Goal: Information Seeking & Learning: Learn about a topic

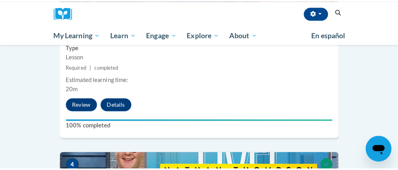
scroll to position [785, 0]
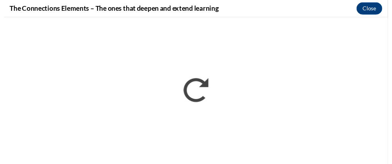
scroll to position [0, 0]
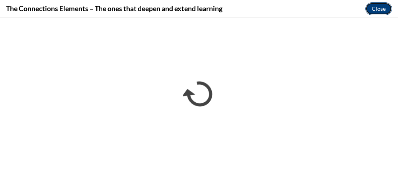
click at [382, 10] on button "Close" at bounding box center [378, 8] width 27 height 13
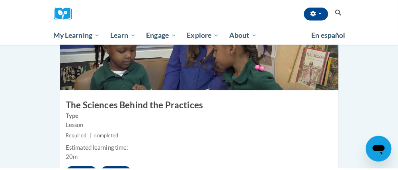
scroll to position [785, 0]
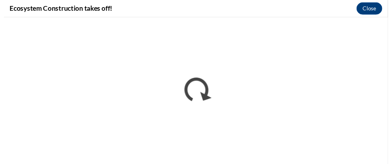
scroll to position [0, 0]
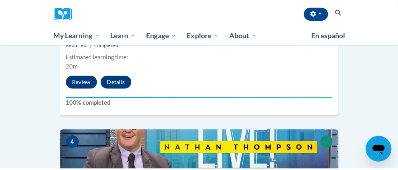
scroll to position [805, 0]
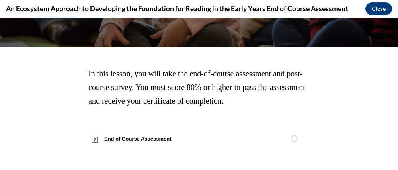
scroll to position [64, 0]
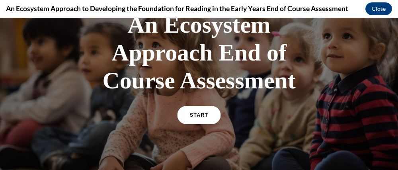
click at [211, 115] on link "START" at bounding box center [198, 115] width 43 height 18
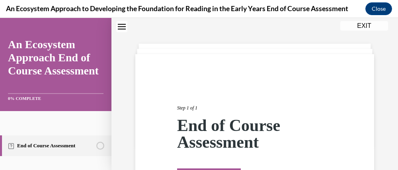
scroll to position [109, 0]
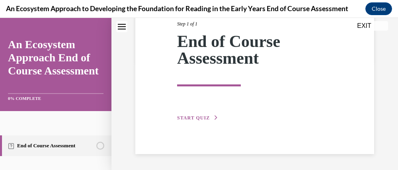
click at [199, 118] on span "START QUIZ" at bounding box center [193, 118] width 33 height 6
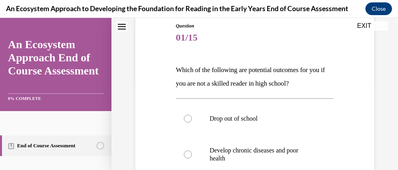
scroll to position [221, 0]
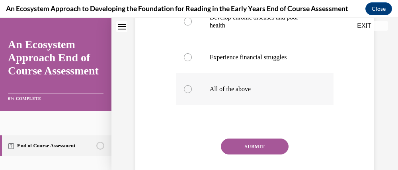
drag, startPoint x: 185, startPoint y: 90, endPoint x: 202, endPoint y: 96, distance: 17.7
click at [186, 90] on div at bounding box center [188, 89] width 8 height 8
click at [186, 90] on input "All of the above" at bounding box center [188, 89] width 8 height 8
radio input "true"
click at [259, 144] on button "SUBMIT" at bounding box center [255, 146] width 68 height 16
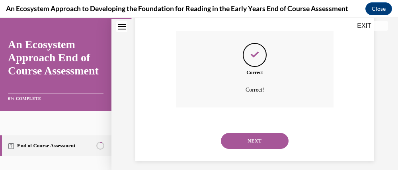
scroll to position [335, 0]
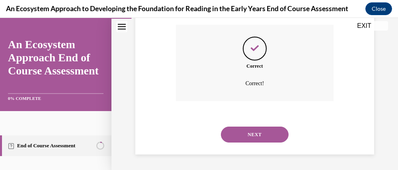
drag, startPoint x: 271, startPoint y: 132, endPoint x: 276, endPoint y: 131, distance: 4.9
click at [272, 132] on button "NEXT" at bounding box center [255, 134] width 68 height 16
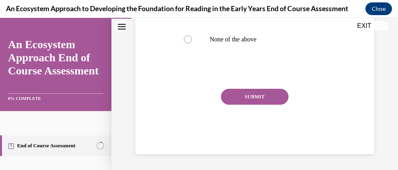
scroll to position [128, 0]
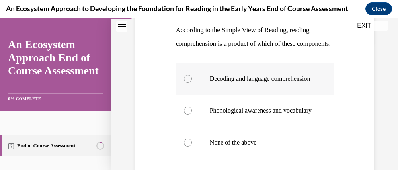
click at [189, 83] on div at bounding box center [188, 79] width 8 height 8
click at [189, 83] on input "Decoding and language comprehension" at bounding box center [188, 79] width 8 height 8
radio input "true"
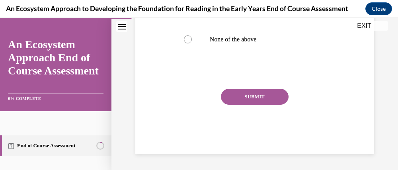
click at [253, 103] on button "SUBMIT" at bounding box center [255, 97] width 68 height 16
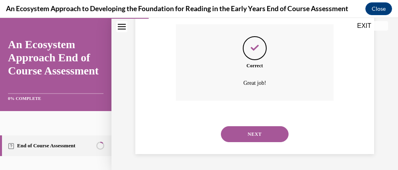
scroll to position [325, 0]
click at [260, 134] on button "NEXT" at bounding box center [255, 134] width 68 height 16
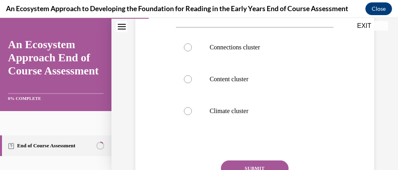
scroll to position [176, 0]
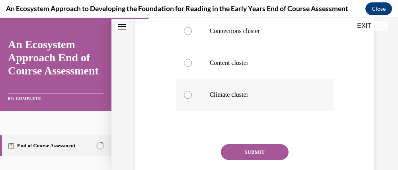
click at [188, 99] on div at bounding box center [188, 95] width 8 height 8
click at [188, 99] on input "Climate cluster" at bounding box center [188, 95] width 8 height 8
radio input "true"
click at [255, 160] on button "SUBMIT" at bounding box center [255, 152] width 68 height 16
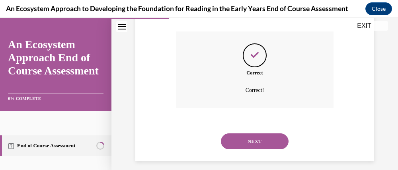
scroll to position [309, 0]
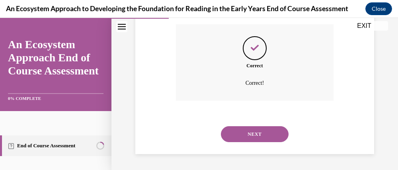
click at [273, 138] on button "NEXT" at bounding box center [255, 134] width 68 height 16
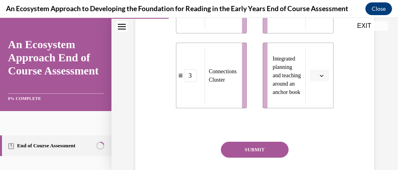
scroll to position [167, 0]
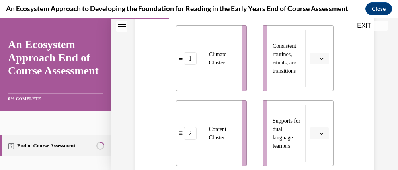
click at [319, 58] on icon "button" at bounding box center [321, 58] width 4 height 4
click at [216, 62] on span "Climate Cluster" at bounding box center [217, 58] width 17 height 14
click at [180, 62] on div "1" at bounding box center [190, 58] width 28 height 13
click at [319, 59] on icon "button" at bounding box center [321, 58] width 4 height 4
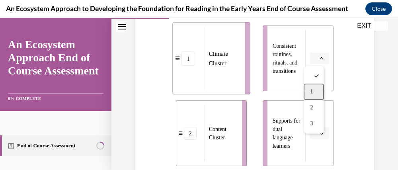
click at [315, 93] on div "1" at bounding box center [313, 92] width 20 height 16
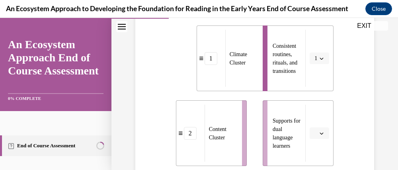
click at [319, 134] on icon "button" at bounding box center [321, 133] width 4 height 4
click at [316, 117] on div "3" at bounding box center [313, 115] width 20 height 16
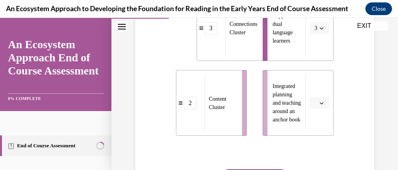
scroll to position [300, 0]
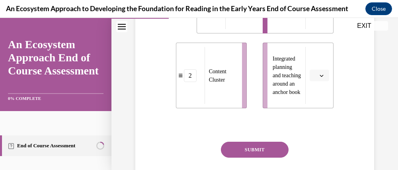
click at [320, 75] on icon "button" at bounding box center [322, 76] width 4 height 2
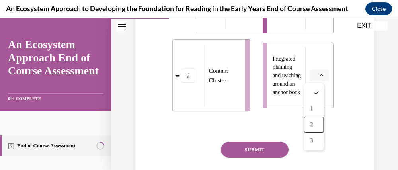
click at [315, 125] on div "2" at bounding box center [313, 125] width 20 height 16
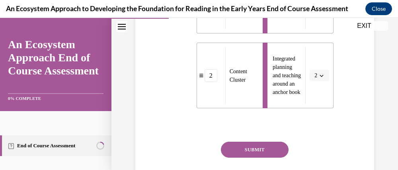
click at [257, 149] on button "SUBMIT" at bounding box center [255, 150] width 68 height 16
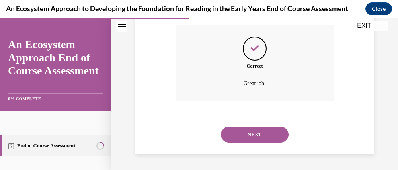
scroll to position [417, 0]
click at [263, 140] on button "NEXT" at bounding box center [255, 134] width 68 height 16
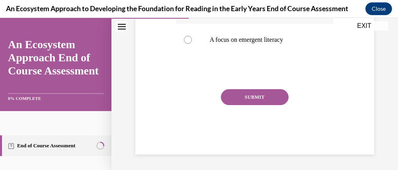
scroll to position [147, 0]
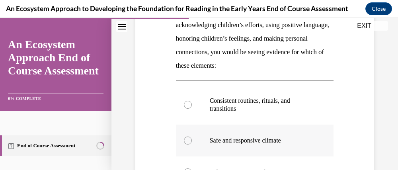
click at [185, 141] on div at bounding box center [188, 140] width 8 height 8
click at [185, 141] on input "Safe and responsive climate" at bounding box center [188, 140] width 8 height 8
radio input "true"
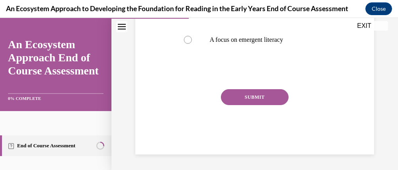
click at [259, 101] on button "SUBMIT" at bounding box center [255, 97] width 68 height 16
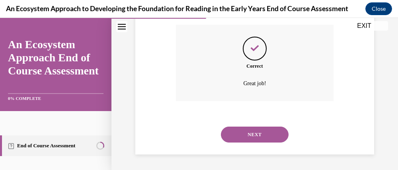
scroll to position [344, 0]
click at [261, 134] on button "NEXT" at bounding box center [255, 134] width 68 height 16
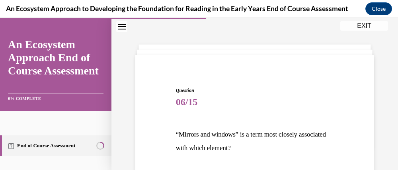
scroll to position [156, 0]
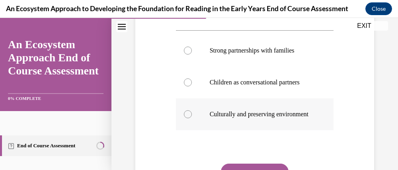
click at [188, 119] on label "Culturally and preserving environment" at bounding box center [255, 114] width 158 height 32
click at [185, 118] on div at bounding box center [188, 114] width 8 height 8
click at [185, 118] on input "Culturally and preserving environment" at bounding box center [188, 114] width 8 height 8
radio input "true"
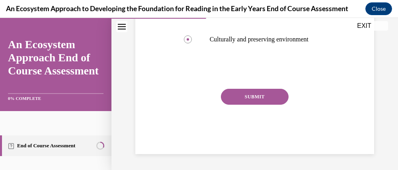
click at [256, 100] on button "SUBMIT" at bounding box center [255, 97] width 68 height 16
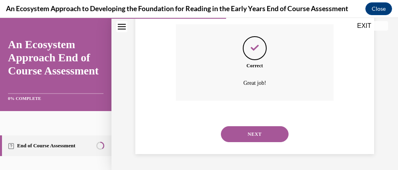
scroll to position [303, 0]
drag, startPoint x: 263, startPoint y: 133, endPoint x: 273, endPoint y: 132, distance: 10.0
click at [263, 133] on button "NEXT" at bounding box center [255, 134] width 68 height 16
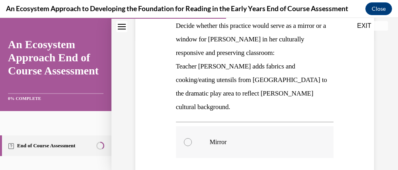
scroll to position [253, 0]
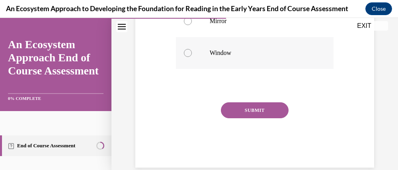
drag, startPoint x: 186, startPoint y: 40, endPoint x: 190, endPoint y: 43, distance: 4.6
click at [186, 49] on div at bounding box center [188, 53] width 8 height 8
click at [186, 49] on input "Window" at bounding box center [188, 53] width 8 height 8
radio input "true"
click at [259, 102] on button "SUBMIT" at bounding box center [255, 110] width 68 height 16
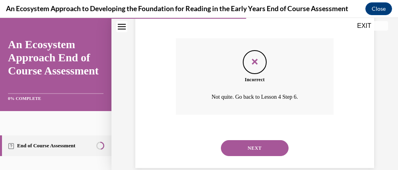
scroll to position [318, 0]
click at [271, 140] on button "NEXT" at bounding box center [255, 148] width 68 height 16
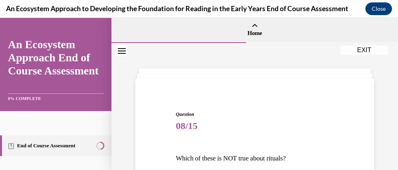
scroll to position [132, 0]
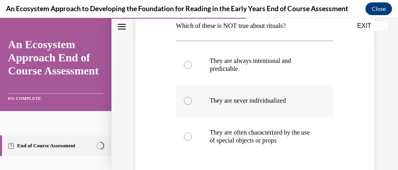
click at [188, 102] on div at bounding box center [188, 101] width 8 height 8
click at [188, 102] on input "They are never individualized" at bounding box center [188, 101] width 8 height 8
radio input "true"
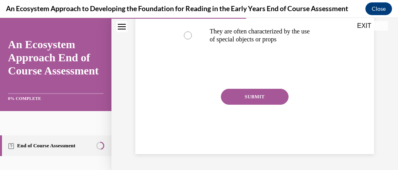
click at [249, 99] on button "SUBMIT" at bounding box center [255, 97] width 68 height 16
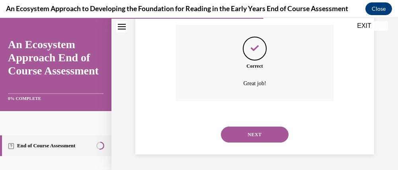
scroll to position [297, 0]
click at [265, 136] on button "NEXT" at bounding box center [255, 134] width 68 height 16
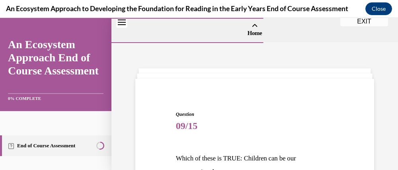
scroll to position [132, 0]
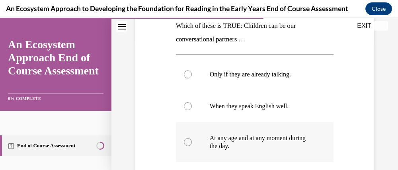
click at [185, 144] on div at bounding box center [188, 142] width 8 height 8
click at [185, 144] on input "At any age and at any moment during the day." at bounding box center [188, 142] width 8 height 8
radio input "true"
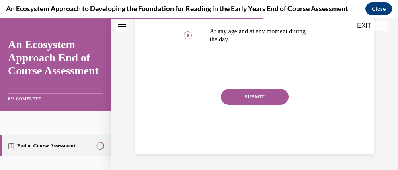
click at [255, 97] on button "SUBMIT" at bounding box center [255, 97] width 68 height 16
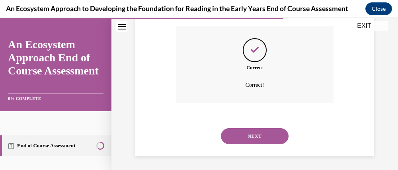
scroll to position [303, 0]
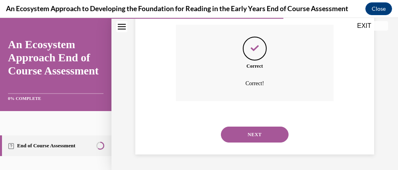
click at [261, 137] on button "NEXT" at bounding box center [255, 134] width 68 height 16
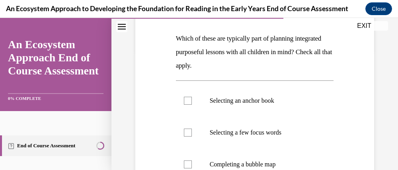
scroll to position [252, 0]
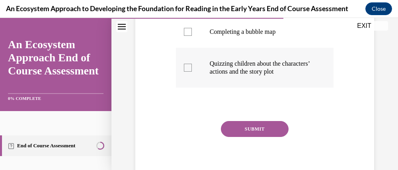
click at [186, 35] on div at bounding box center [188, 32] width 8 height 8
click at [186, 35] on input "Completing a bubble map" at bounding box center [188, 32] width 8 height 8
checkbox input "true"
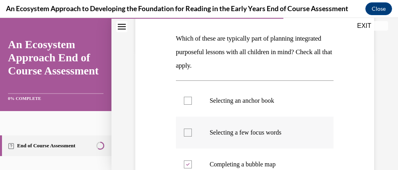
click at [186, 100] on div at bounding box center [188, 101] width 8 height 8
click at [186, 100] on input "Selecting an anchor book" at bounding box center [188, 101] width 8 height 8
checkbox input "true"
click at [184, 134] on div at bounding box center [188, 132] width 8 height 8
click at [184, 134] on input "Selecting a few focus words" at bounding box center [188, 132] width 8 height 8
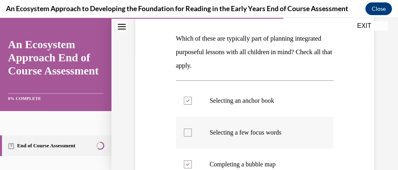
checkbox input "true"
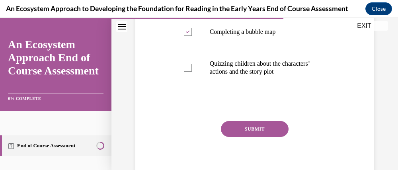
click at [263, 137] on button "SUBMIT" at bounding box center [255, 129] width 68 height 16
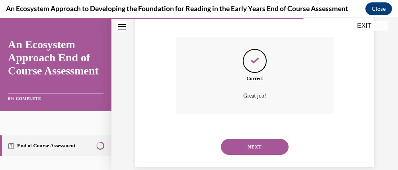
scroll to position [357, 0]
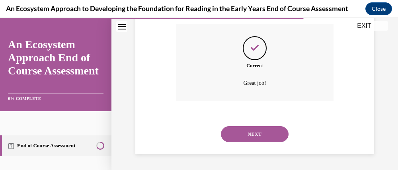
click at [272, 138] on button "NEXT" at bounding box center [255, 134] width 68 height 16
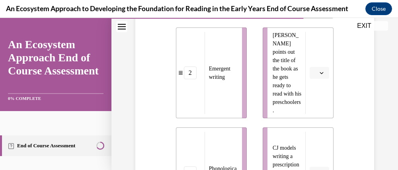
scroll to position [158, 0]
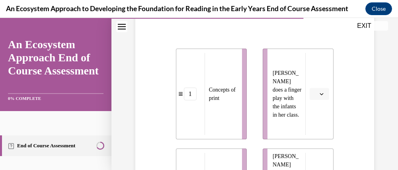
click at [319, 96] on span "button" at bounding box center [322, 94] width 6 height 6
click at [313, 159] on span "3" at bounding box center [311, 159] width 3 height 6
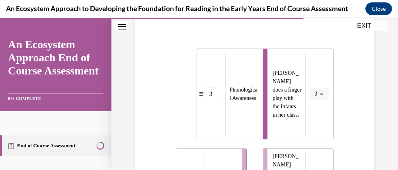
scroll to position [290, 0]
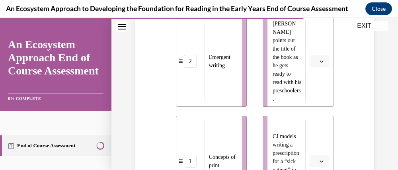
click at [319, 58] on button "button" at bounding box center [318, 61] width 19 height 12
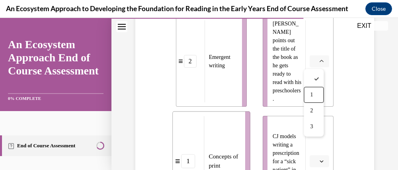
click at [317, 93] on div "1" at bounding box center [313, 95] width 20 height 16
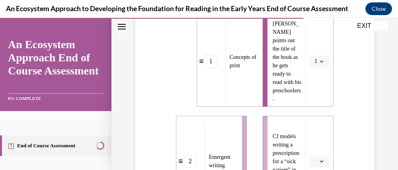
scroll to position [423, 0]
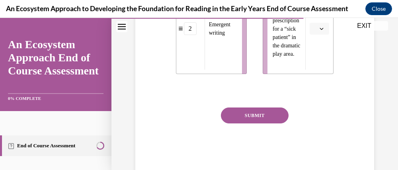
click at [319, 29] on icon "button" at bounding box center [321, 29] width 4 height 4
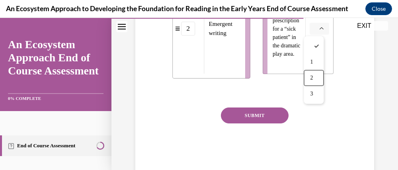
click at [315, 77] on div "2" at bounding box center [313, 78] width 20 height 16
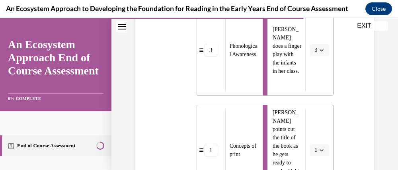
scroll to position [202, 0]
drag, startPoint x: 423, startPoint y: 18, endPoint x: 391, endPoint y: 35, distance: 35.6
click at [391, 35] on div "Question 11/15 Match these teacher-planned activities to the emergent literacy …" at bounding box center [254, 125] width 286 height 568
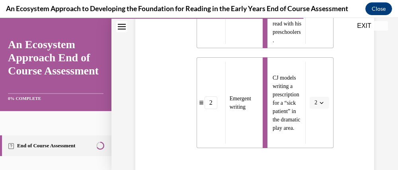
scroll to position [441, 0]
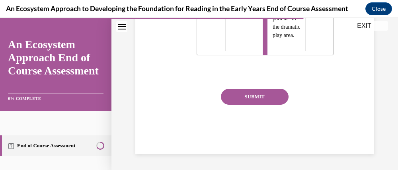
click at [260, 95] on button "SUBMIT" at bounding box center [255, 97] width 68 height 16
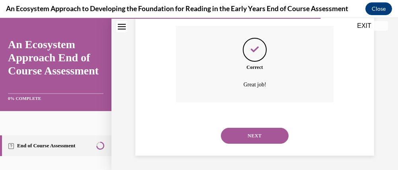
scroll to position [506, 0]
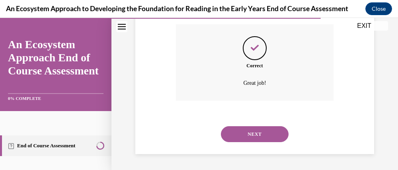
click at [267, 130] on button "NEXT" at bounding box center [255, 134] width 68 height 16
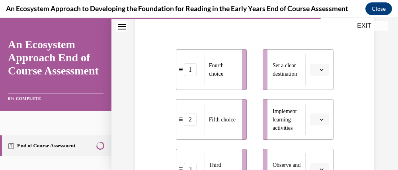
scroll to position [290, 0]
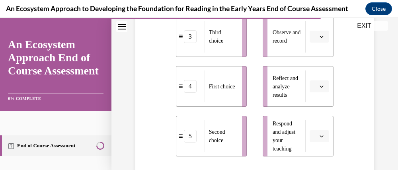
click at [319, 37] on icon "button" at bounding box center [321, 37] width 4 height 4
click at [315, 68] on div "1" at bounding box center [313, 70] width 20 height 16
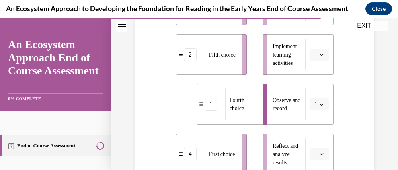
scroll to position [238, 0]
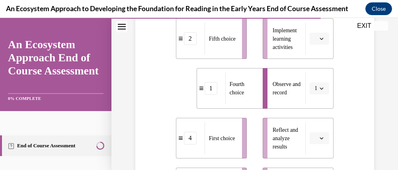
click at [319, 140] on span "button" at bounding box center [322, 138] width 6 height 6
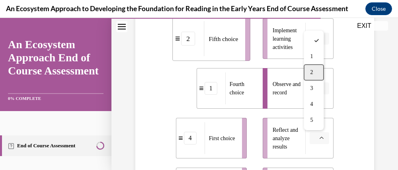
click at [309, 71] on div "2" at bounding box center [313, 72] width 20 height 16
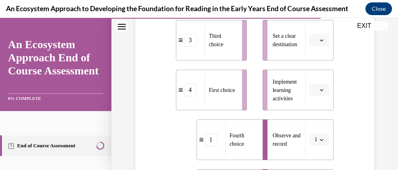
scroll to position [186, 0]
click at [317, 93] on button "button" at bounding box center [318, 90] width 19 height 12
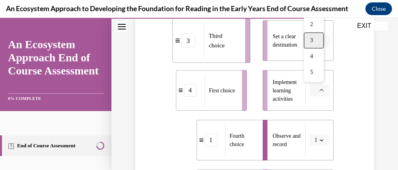
click at [315, 40] on div "3" at bounding box center [313, 41] width 20 height 16
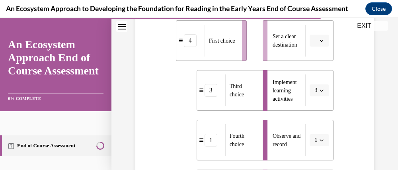
scroll to position [136, 0]
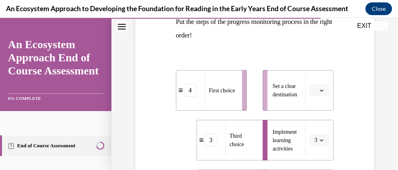
click at [319, 91] on icon "button" at bounding box center [321, 90] width 4 height 4
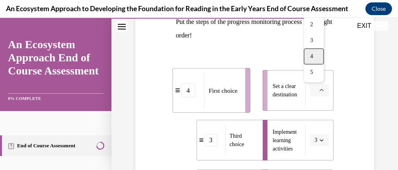
click at [317, 57] on div "4" at bounding box center [313, 57] width 20 height 16
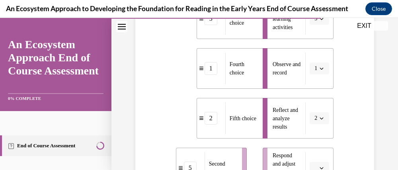
scroll to position [125, 0]
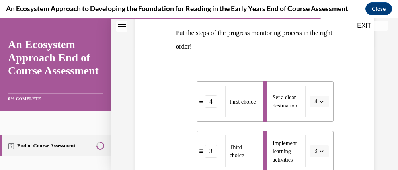
click at [320, 102] on icon "button" at bounding box center [322, 102] width 4 height 2
click at [317, 23] on div "1" at bounding box center [312, 20] width 20 height 16
click at [320, 150] on icon "button" at bounding box center [322, 151] width 4 height 2
click at [316, 90] on div "2" at bounding box center [312, 86] width 20 height 16
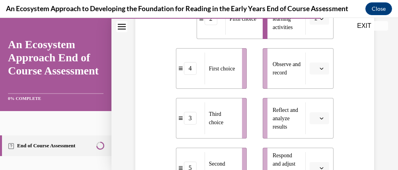
click at [319, 70] on span "button" at bounding box center [322, 69] width 6 height 6
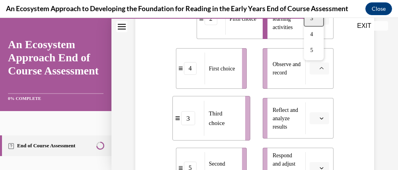
click at [314, 21] on div "3" at bounding box center [313, 19] width 20 height 16
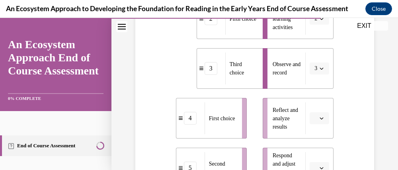
click at [316, 122] on button "button" at bounding box center [318, 118] width 19 height 12
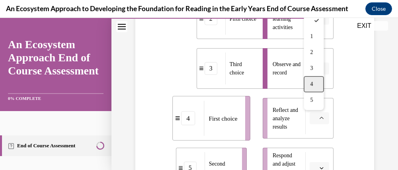
click at [313, 84] on div "4" at bounding box center [313, 84] width 20 height 16
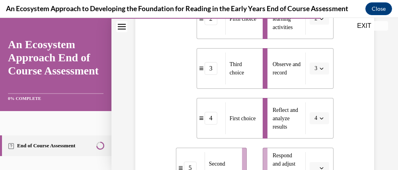
scroll to position [391, 0]
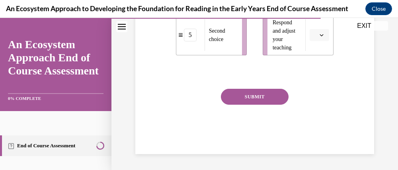
click at [319, 37] on icon "button" at bounding box center [321, 35] width 4 height 4
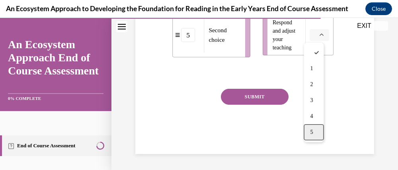
click at [315, 132] on div "5" at bounding box center [313, 132] width 20 height 16
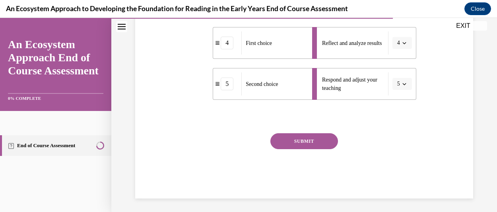
scroll to position [291, 0]
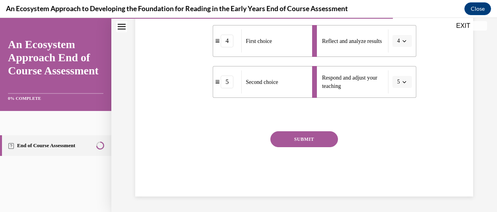
click at [306, 142] on button "SUBMIT" at bounding box center [304, 139] width 68 height 16
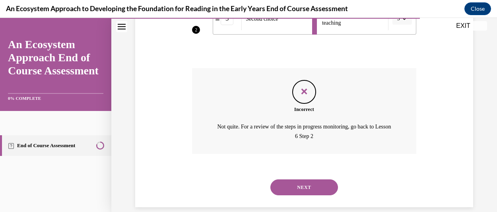
scroll to position [365, 0]
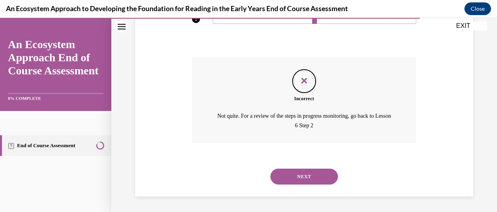
click at [306, 163] on button "NEXT" at bounding box center [304, 177] width 68 height 16
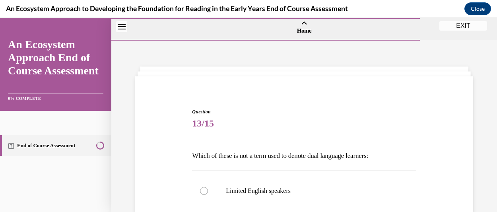
scroll to position [168, 0]
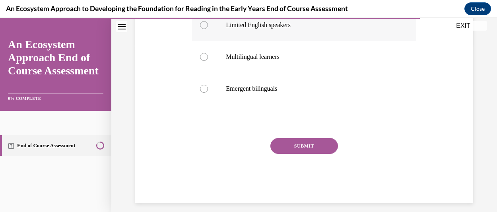
click at [201, 28] on div at bounding box center [204, 25] width 8 height 8
click at [201, 28] on input "Limited English speakers" at bounding box center [204, 25] width 8 height 8
radio input "true"
click at [301, 147] on button "SUBMIT" at bounding box center [304, 146] width 68 height 16
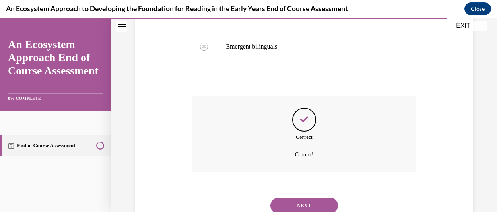
scroll to position [239, 0]
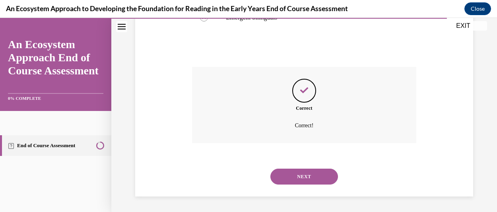
click at [301, 163] on button "NEXT" at bounding box center [304, 177] width 68 height 16
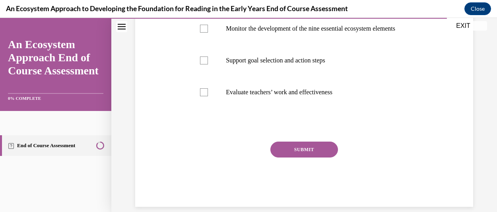
scroll to position [31, 0]
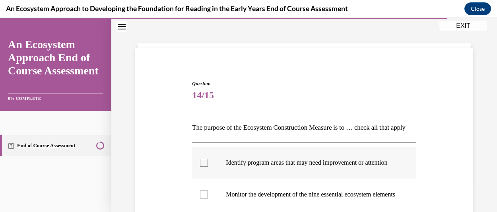
click at [203, 163] on div at bounding box center [204, 163] width 8 height 8
click at [203, 163] on input "Identify program areas that may need improvement or attention" at bounding box center [204, 163] width 8 height 8
checkbox input "true"
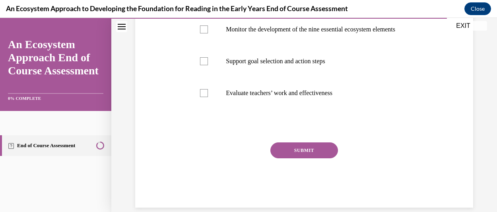
scroll to position [196, 0]
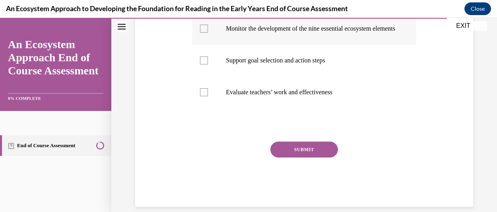
click at [202, 33] on div at bounding box center [204, 29] width 8 height 8
click at [202, 33] on input "Monitor the development of the nine essential ecosystem elements" at bounding box center [204, 29] width 8 height 8
checkbox input "true"
click at [205, 64] on div at bounding box center [204, 60] width 8 height 8
click at [205, 64] on input "Support goal selection and action steps" at bounding box center [204, 60] width 8 height 8
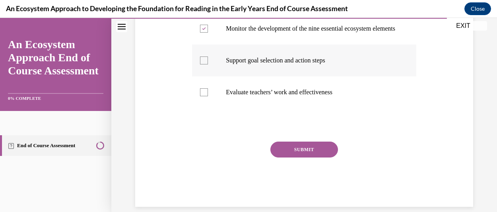
checkbox input "true"
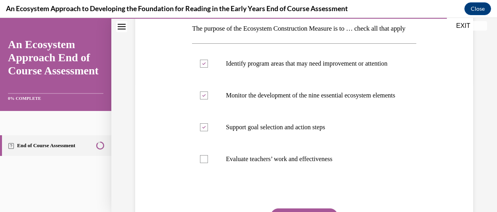
scroll to position [130, 0]
click at [202, 163] on div at bounding box center [204, 159] width 8 height 8
click at [202, 163] on input "Evaluate teachers’ work and effectiveness" at bounding box center [204, 159] width 8 height 8
checkbox input "true"
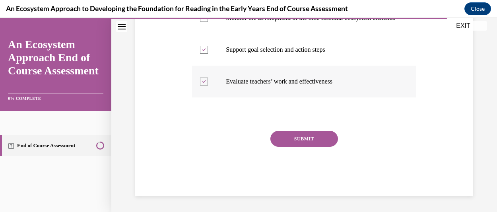
scroll to position [236, 0]
click at [310, 140] on button "SUBMIT" at bounding box center [304, 139] width 68 height 16
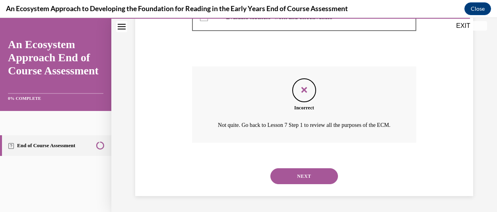
scroll to position [310, 0]
click at [317, 163] on button "NEXT" at bounding box center [304, 176] width 68 height 16
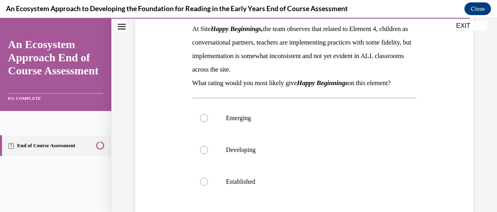
scroll to position [142, 0]
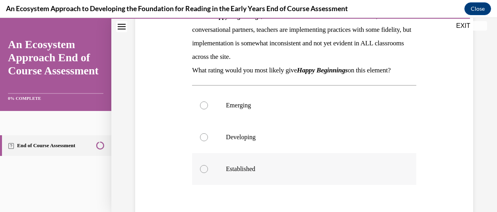
click at [203, 163] on div at bounding box center [204, 169] width 8 height 8
click at [203, 163] on input "Established" at bounding box center [204, 169] width 8 height 8
radio input "true"
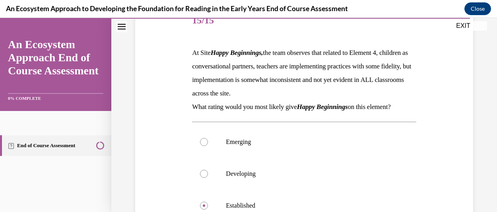
scroll to position [102, 0]
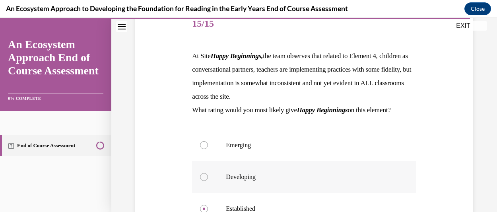
click at [203, 163] on div at bounding box center [204, 177] width 8 height 8
click at [203, 163] on input "Developing" at bounding box center [204, 177] width 8 height 8
radio input "true"
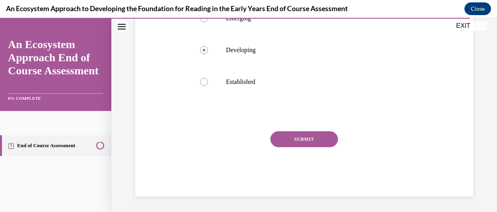
click at [304, 140] on button "SUBMIT" at bounding box center [304, 139] width 68 height 16
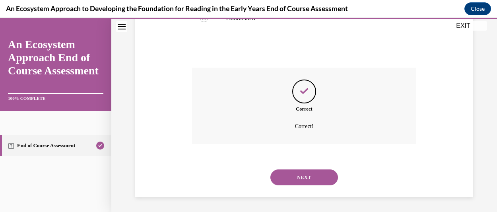
scroll to position [294, 0]
click at [311, 163] on button "NEXT" at bounding box center [304, 177] width 68 height 16
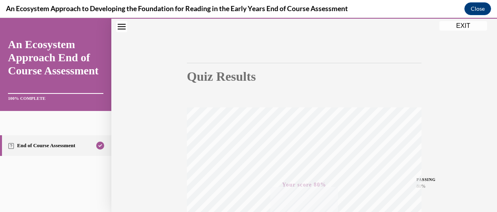
scroll to position [214, 0]
click at [391, 28] on button "EXIT" at bounding box center [463, 26] width 48 height 10
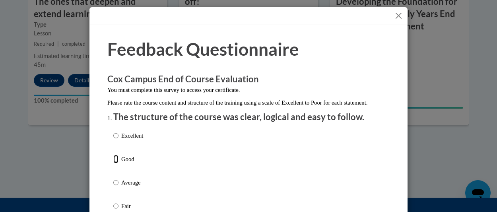
click at [113, 163] on input "Good" at bounding box center [115, 159] width 5 height 9
radio input "true"
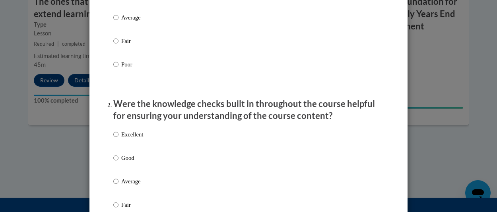
scroll to position [165, 0]
click at [113, 163] on input "Average" at bounding box center [115, 181] width 5 height 9
radio input "true"
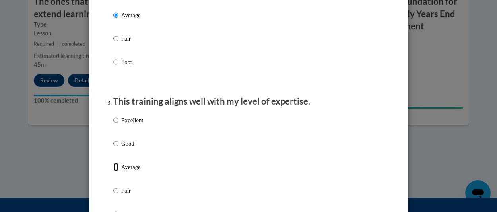
click at [113, 163] on input "Average" at bounding box center [115, 167] width 5 height 9
radio input "true"
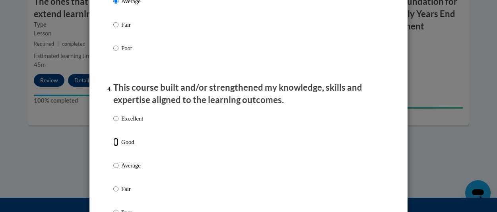
click at [113, 146] on input "Good" at bounding box center [115, 142] width 5 height 9
radio input "true"
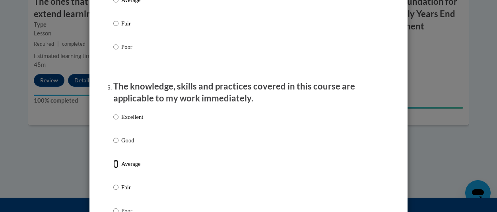
click at [113, 163] on input "Average" at bounding box center [115, 163] width 5 height 9
radio input "true"
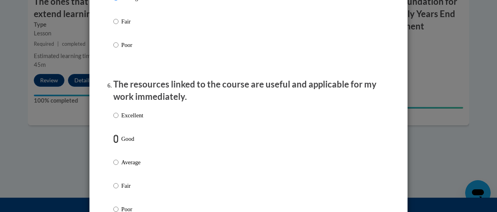
click at [114, 143] on input "Good" at bounding box center [115, 138] width 5 height 9
radio input "true"
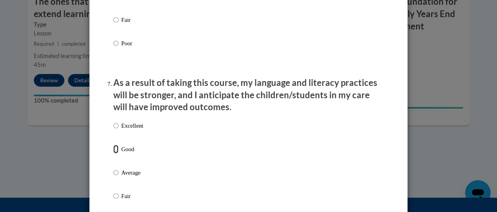
click at [113, 154] on input "Good" at bounding box center [115, 149] width 5 height 9
radio input "true"
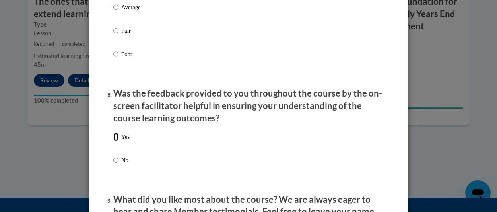
click at [113, 141] on input "Yes" at bounding box center [115, 136] width 5 height 9
radio input "true"
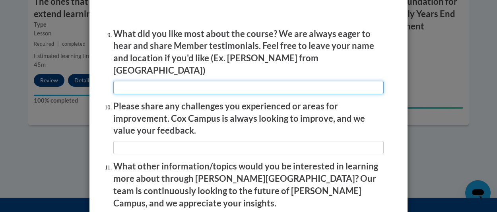
click at [248, 83] on input "textbox" at bounding box center [248, 88] width 270 height 14
click at [283, 82] on input "textbox" at bounding box center [248, 88] width 270 height 14
type input "decoding and comprehension"
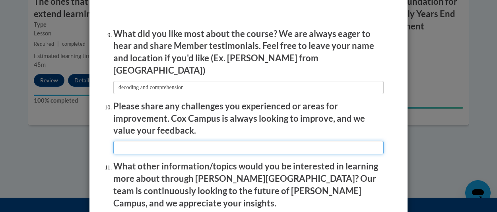
click at [238, 143] on input "textbox" at bounding box center [248, 148] width 270 height 14
click at [116, 141] on input "textbox" at bounding box center [248, 148] width 270 height 14
click at [249, 144] on input "textbox" at bounding box center [248, 148] width 270 height 14
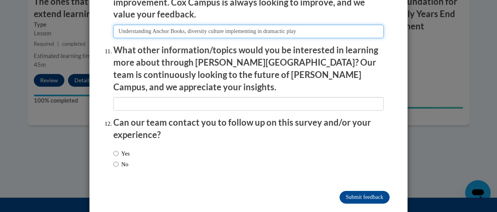
type input "Understanding Anchor Books, diversity culture implementing in dramactic play"
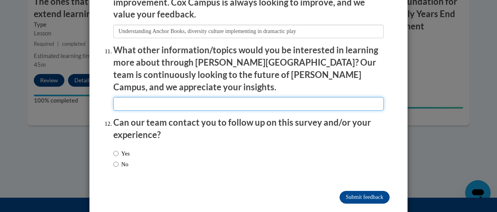
click at [298, 97] on input "textbox" at bounding box center [248, 104] width 270 height 14
type input "none at the moment"
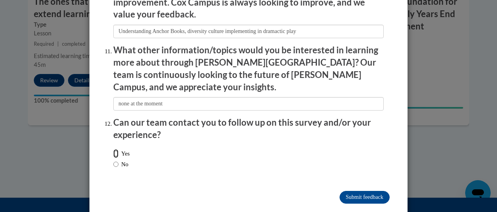
drag, startPoint x: 112, startPoint y: 136, endPoint x: 132, endPoint y: 140, distance: 19.9
click at [113, 149] on input "Yes" at bounding box center [115, 153] width 5 height 9
radio input "true"
click at [356, 163] on input "Submit feedback" at bounding box center [365, 197] width 50 height 13
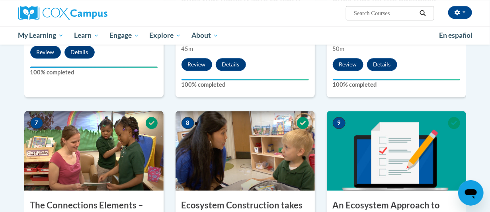
scroll to position [258, 0]
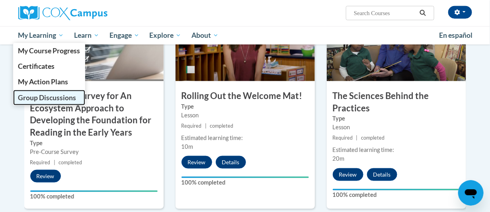
drag, startPoint x: 55, startPoint y: 95, endPoint x: 64, endPoint y: 96, distance: 9.3
click at [55, 94] on span "Group Discussions" at bounding box center [47, 97] width 58 height 8
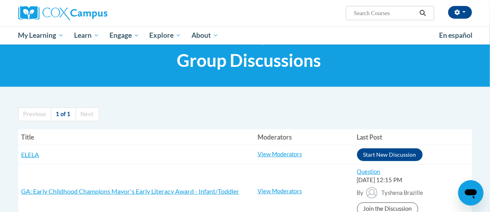
scroll to position [39, 0]
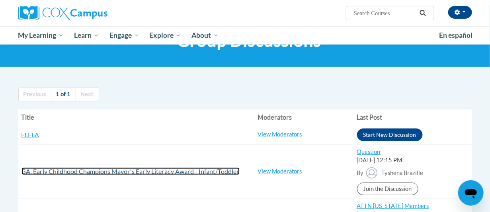
click at [162, 173] on span "GA: Early Childhood Champions Mayor's Early Literacy Award - Infant/Toddler" at bounding box center [130, 171] width 218 height 8
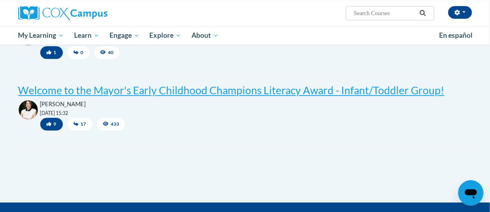
scroll to position [696, 0]
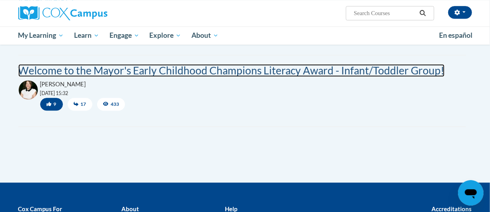
click at [245, 74] on post "Welcome to the Mayor's Early Childhood Champions Literacy Award - Infant/Toddle…" at bounding box center [231, 70] width 426 height 13
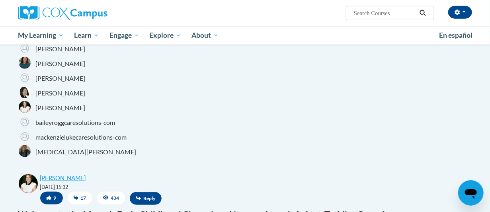
scroll to position [331, 0]
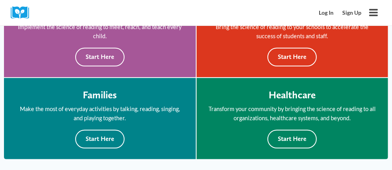
scroll to position [132, 0]
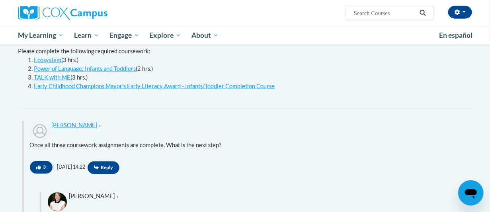
scroll to position [331, 0]
